Goal: Task Accomplishment & Management: Use online tool/utility

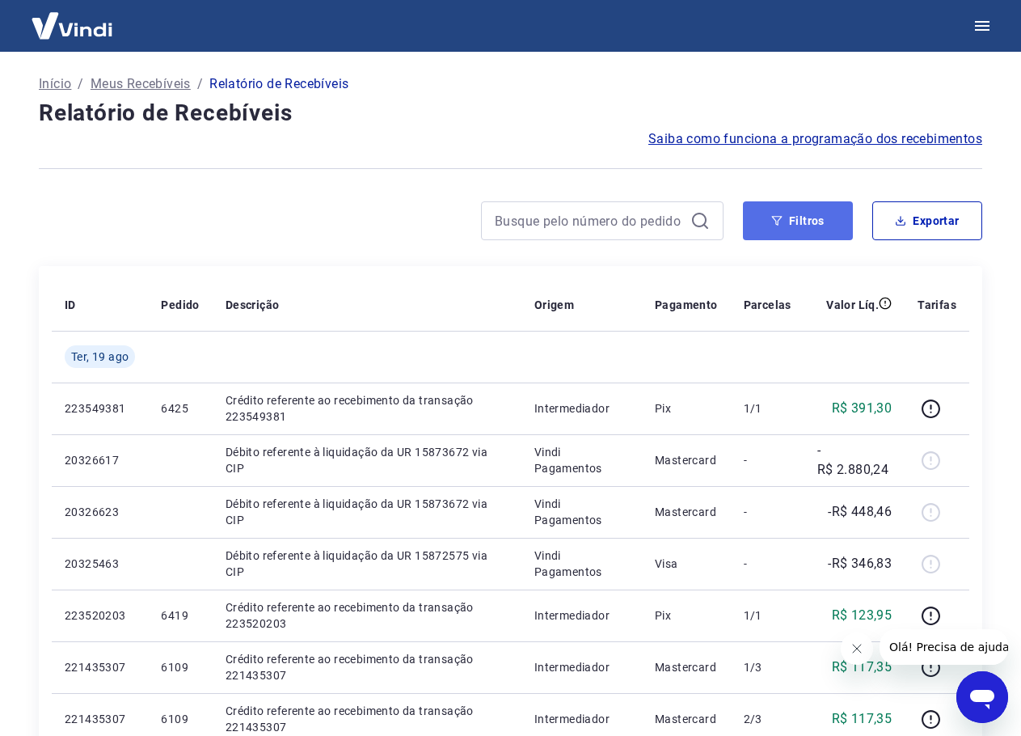
click at [812, 209] on button "Filtros" at bounding box center [798, 220] width 110 height 39
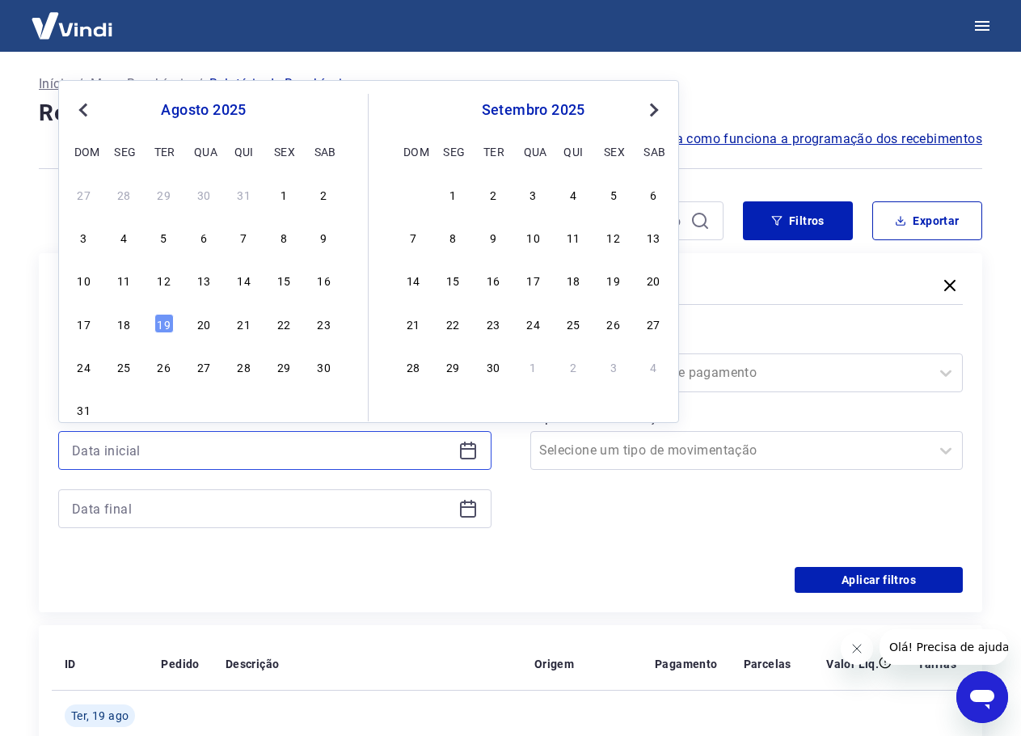
click at [240, 442] on input at bounding box center [262, 450] width 380 height 24
click at [127, 318] on div "18" at bounding box center [123, 323] width 19 height 19
type input "[DATE]"
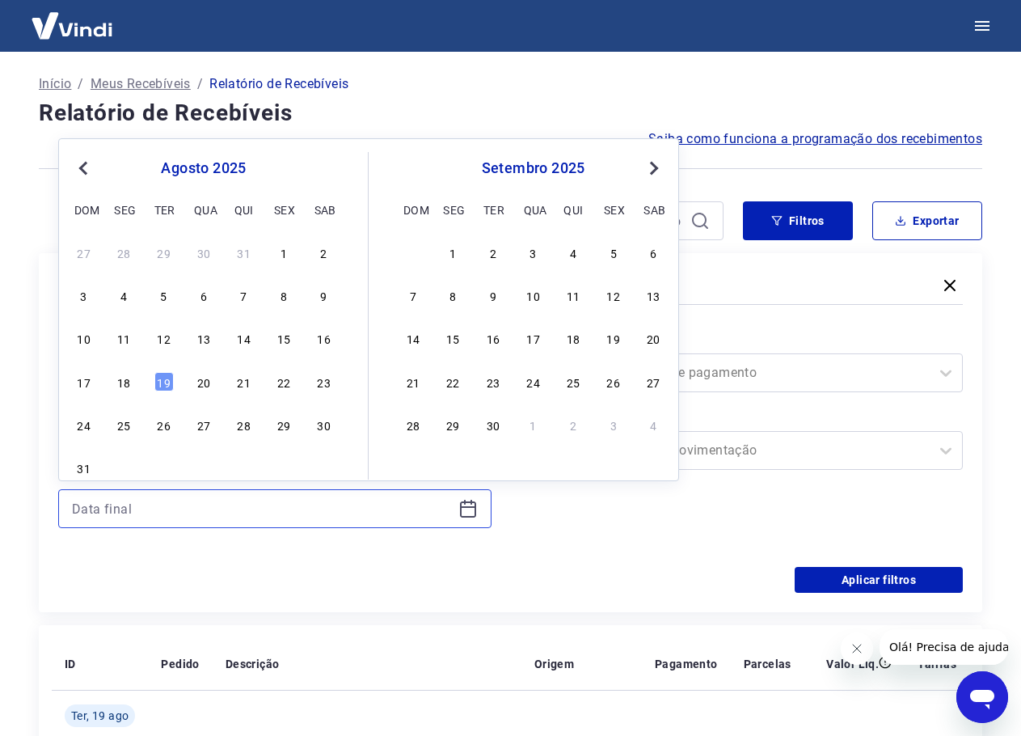
click at [198, 506] on input at bounding box center [262, 509] width 380 height 24
click at [124, 372] on div "18" at bounding box center [123, 381] width 19 height 19
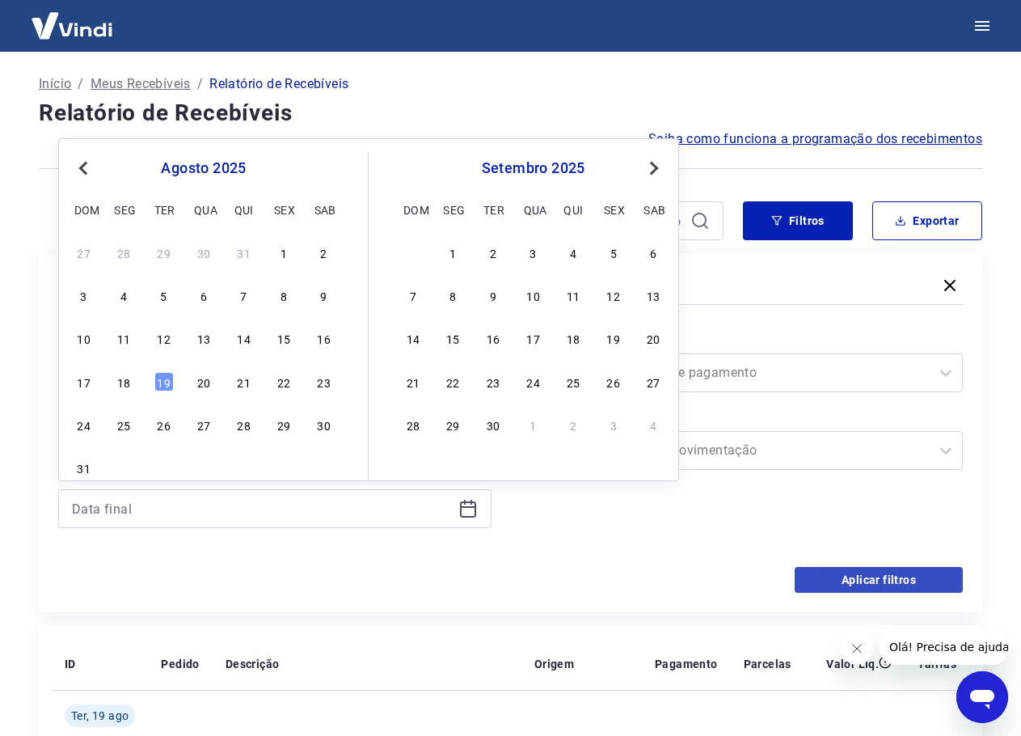
type input "[DATE]"
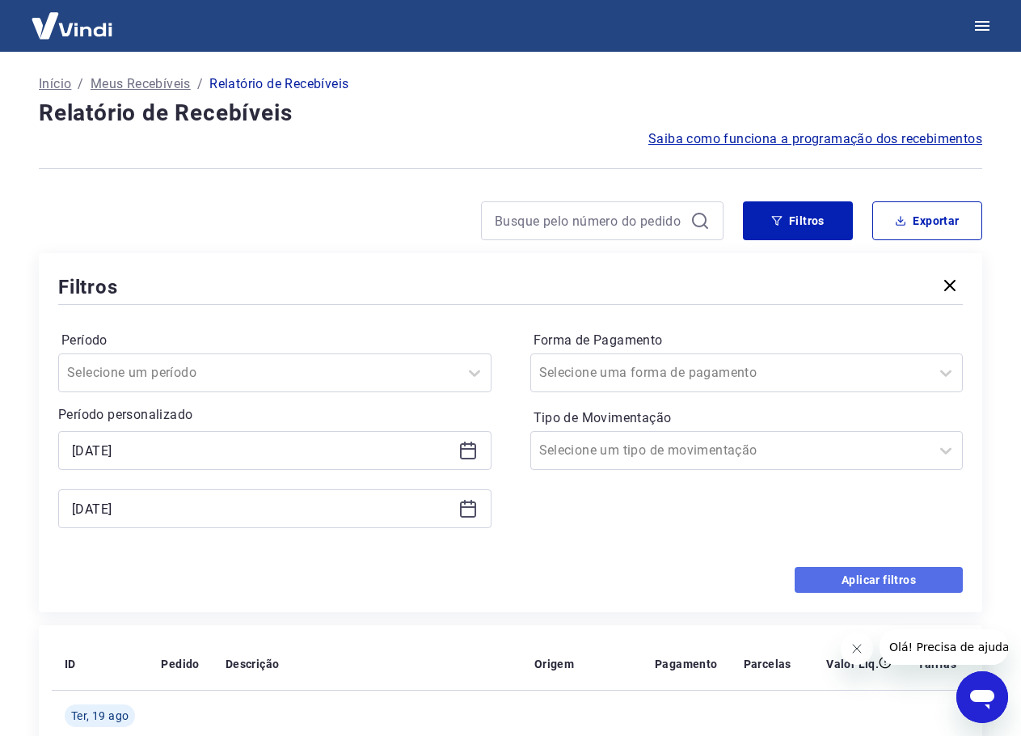
click at [886, 569] on button "Aplicar filtros" at bounding box center [879, 580] width 168 height 26
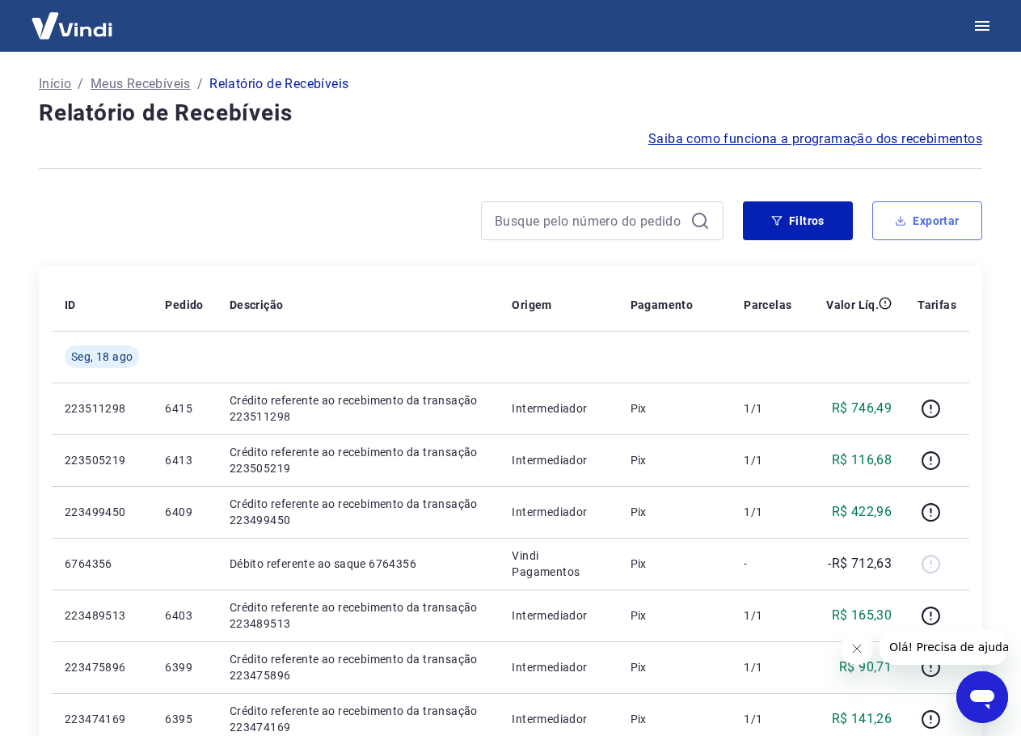
click at [952, 224] on button "Exportar" at bounding box center [928, 220] width 110 height 39
type input "[DATE]"
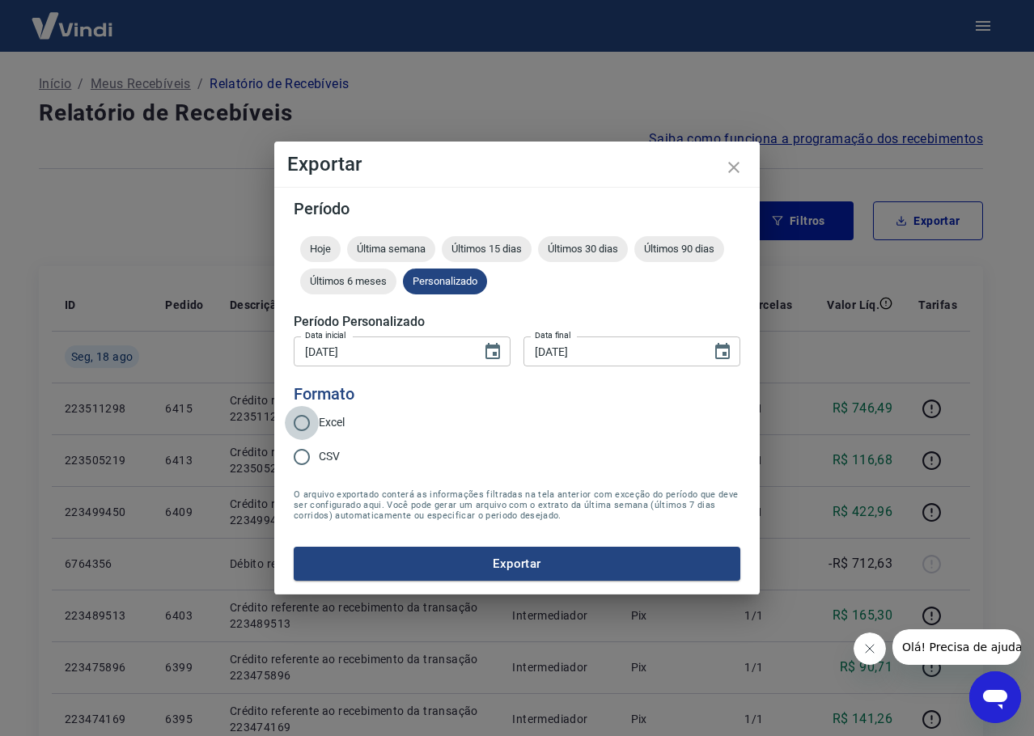
click at [302, 416] on input "Excel" at bounding box center [302, 423] width 34 height 34
radio input "true"
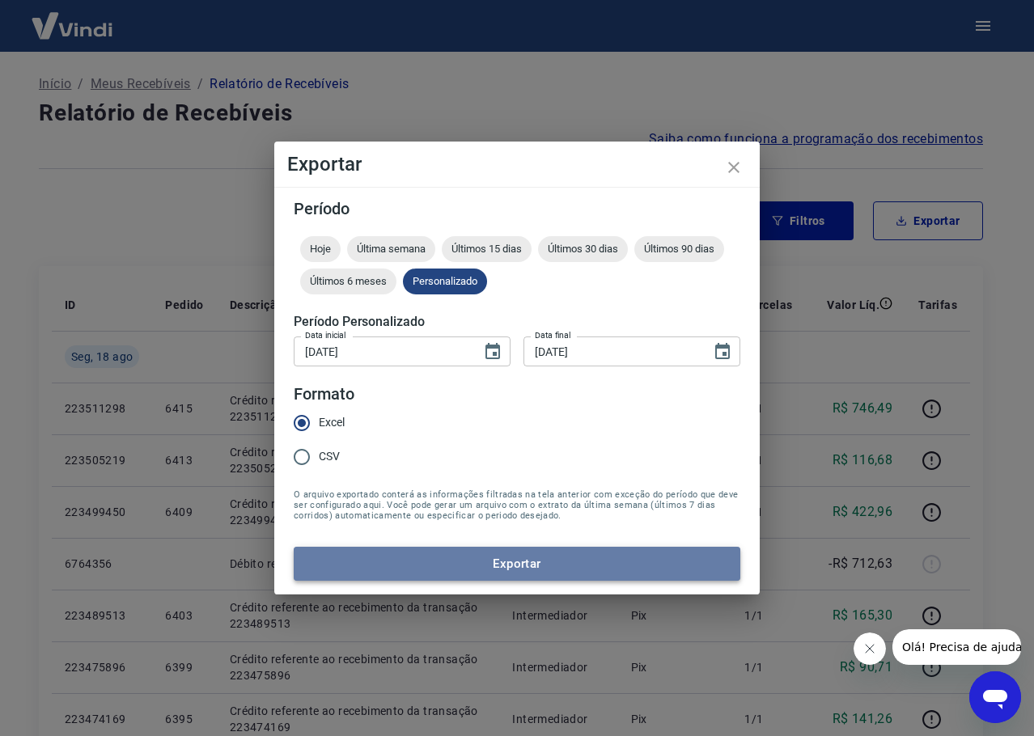
click at [473, 552] on button "Exportar" at bounding box center [517, 564] width 446 height 34
